Goal: Find specific page/section: Find specific page/section

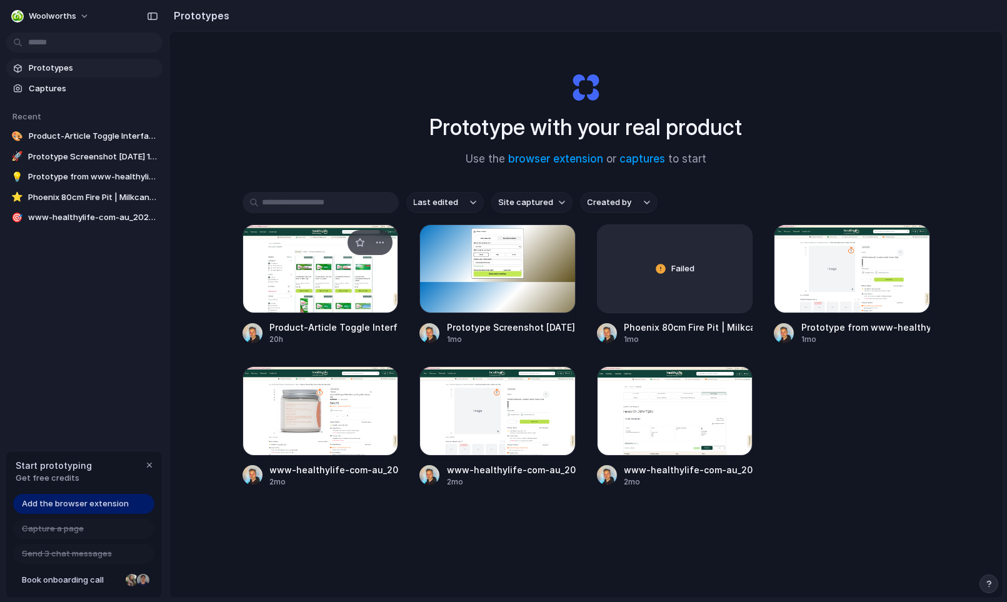
click at [319, 278] on div at bounding box center [321, 268] width 156 height 89
